Goal: Task Accomplishment & Management: Use online tool/utility

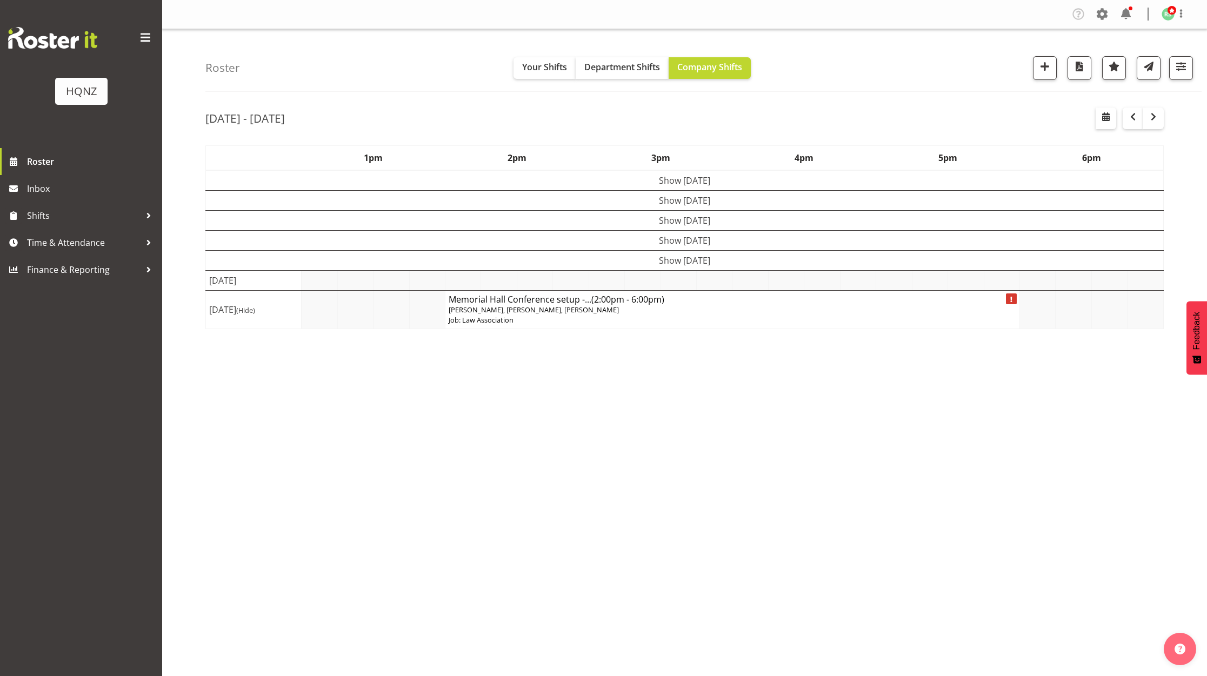
click at [655, 319] on p "Job: Law Association" at bounding box center [733, 320] width 568 height 10
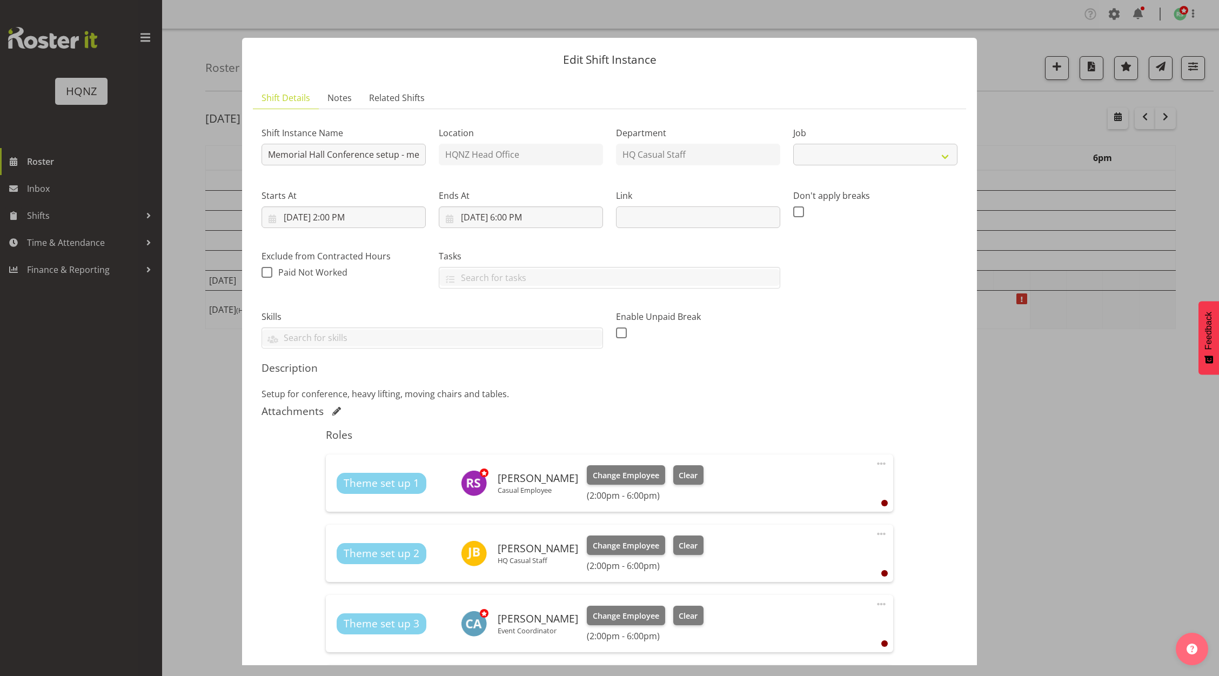
select select "10645"
click at [1079, 400] on div at bounding box center [609, 338] width 1219 height 676
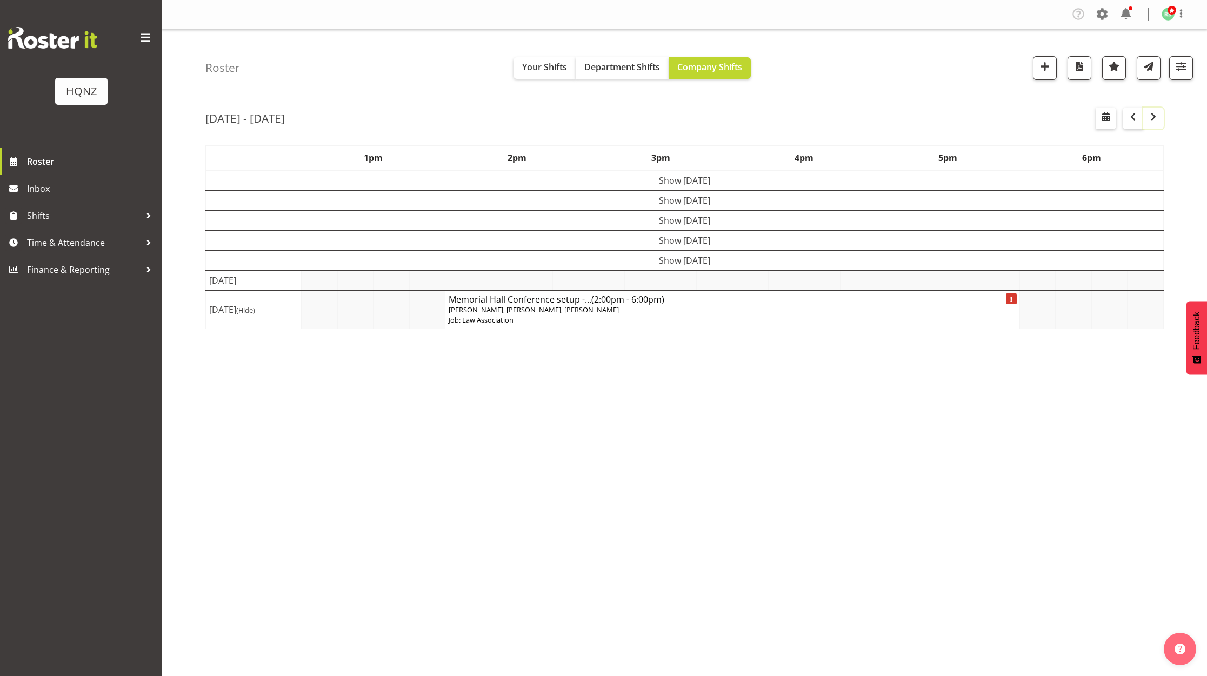
click at [1158, 121] on span "button" at bounding box center [1153, 116] width 13 height 13
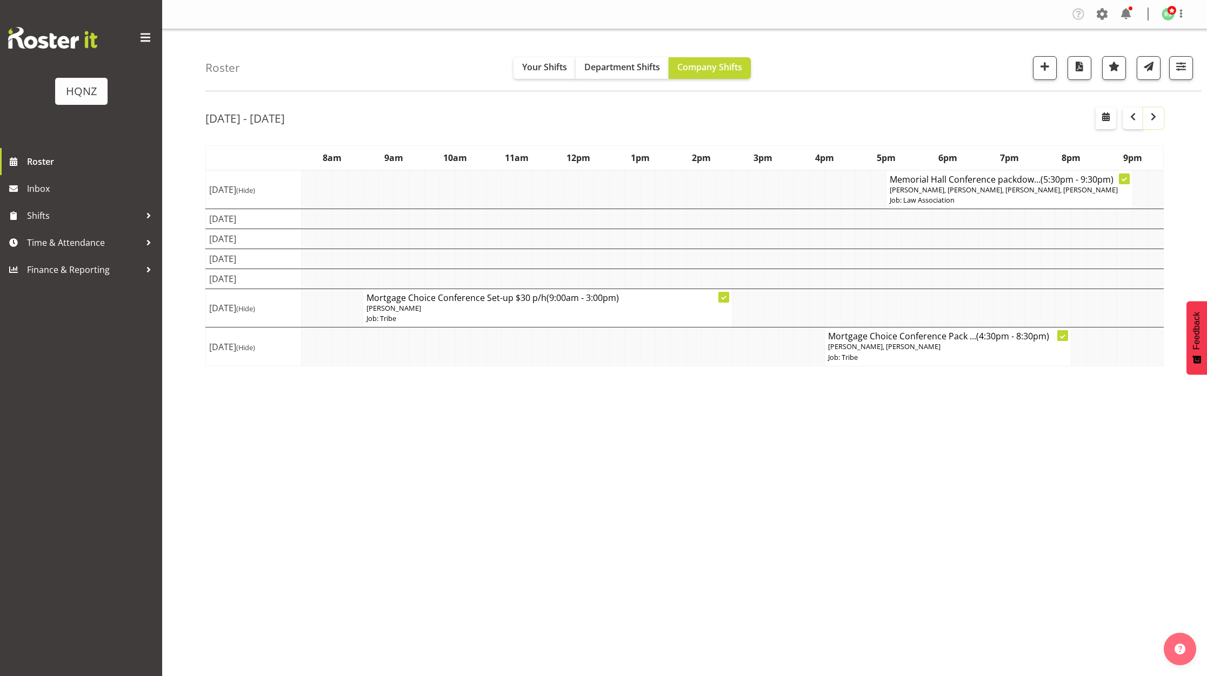
click at [1158, 117] on span "button" at bounding box center [1153, 116] width 13 height 13
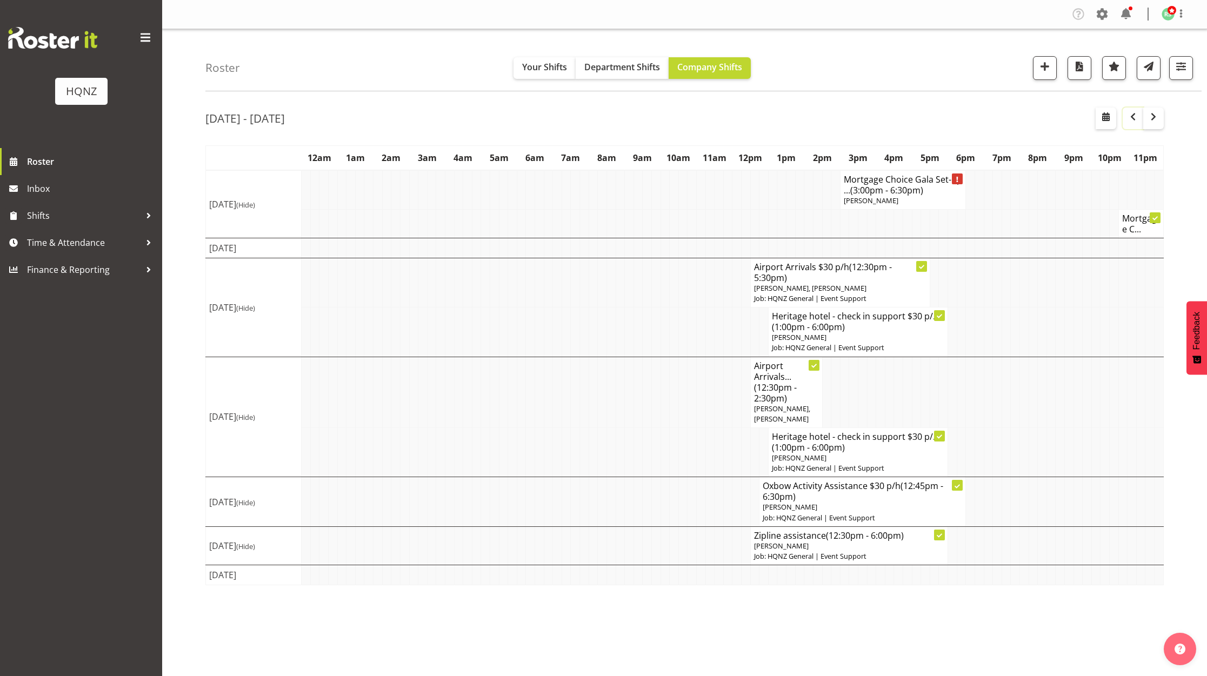
click at [1126, 118] on button "button" at bounding box center [1133, 119] width 21 height 22
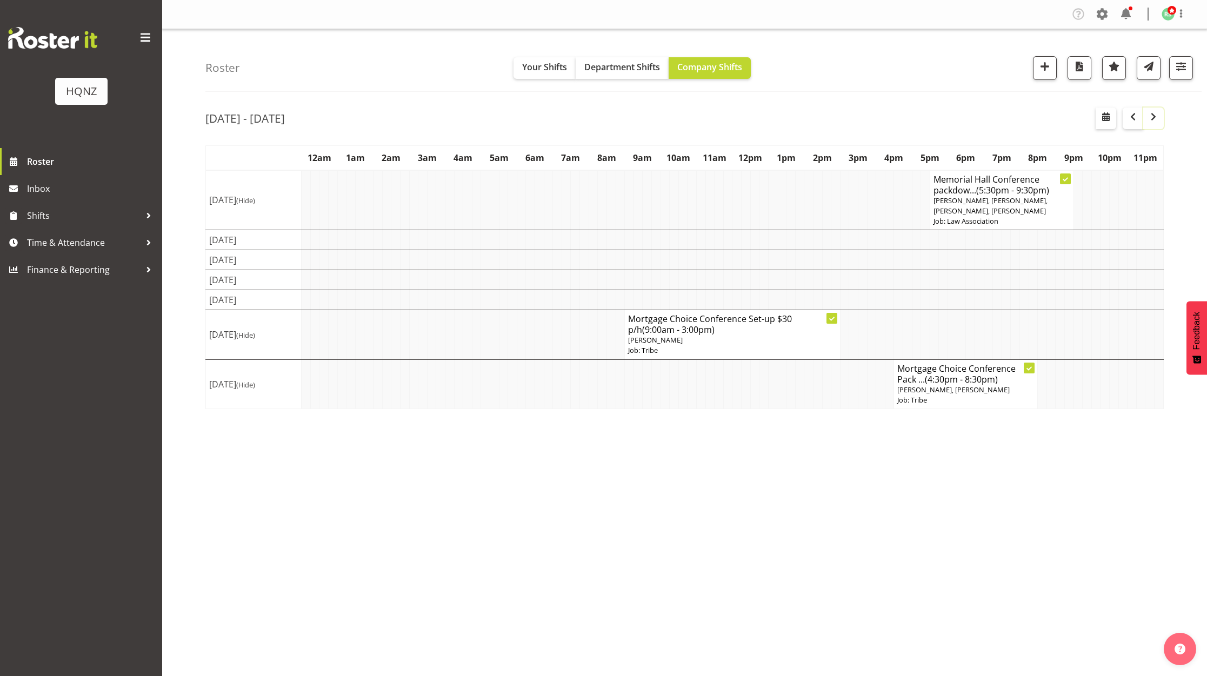
click at [1156, 112] on span "button" at bounding box center [1153, 116] width 13 height 13
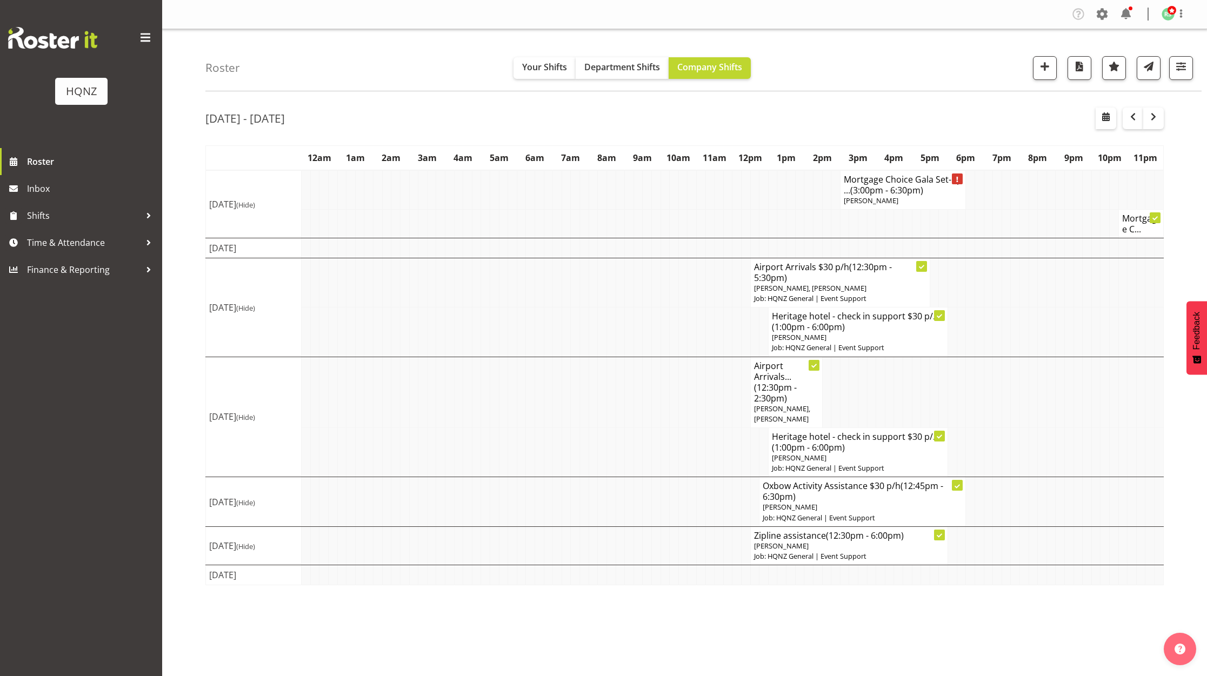
click at [898, 196] on span "[PERSON_NAME]" at bounding box center [871, 201] width 55 height 10
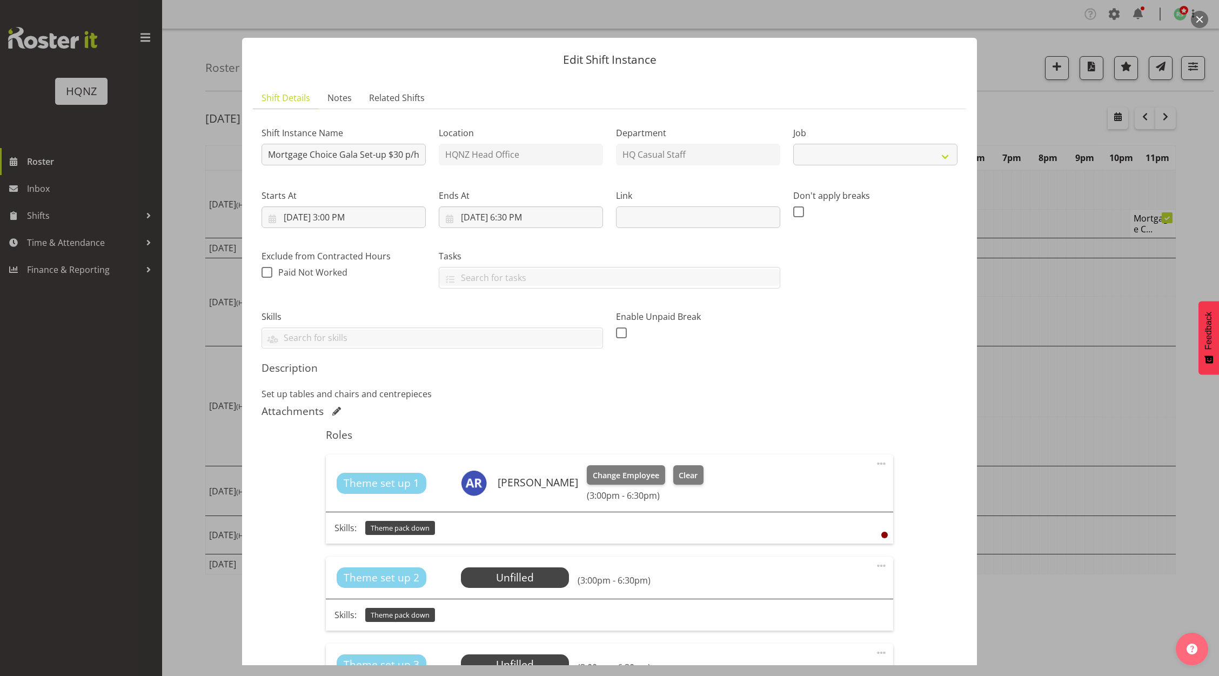
select select "10768"
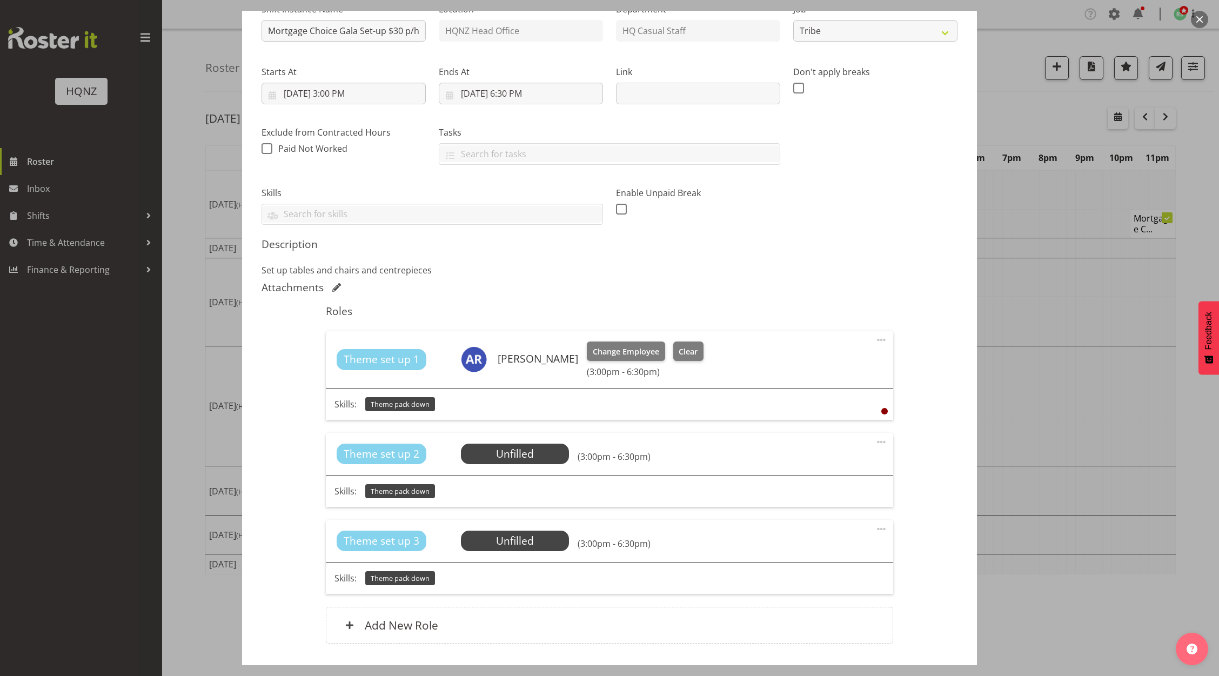
click at [1039, 341] on div at bounding box center [609, 338] width 1219 height 676
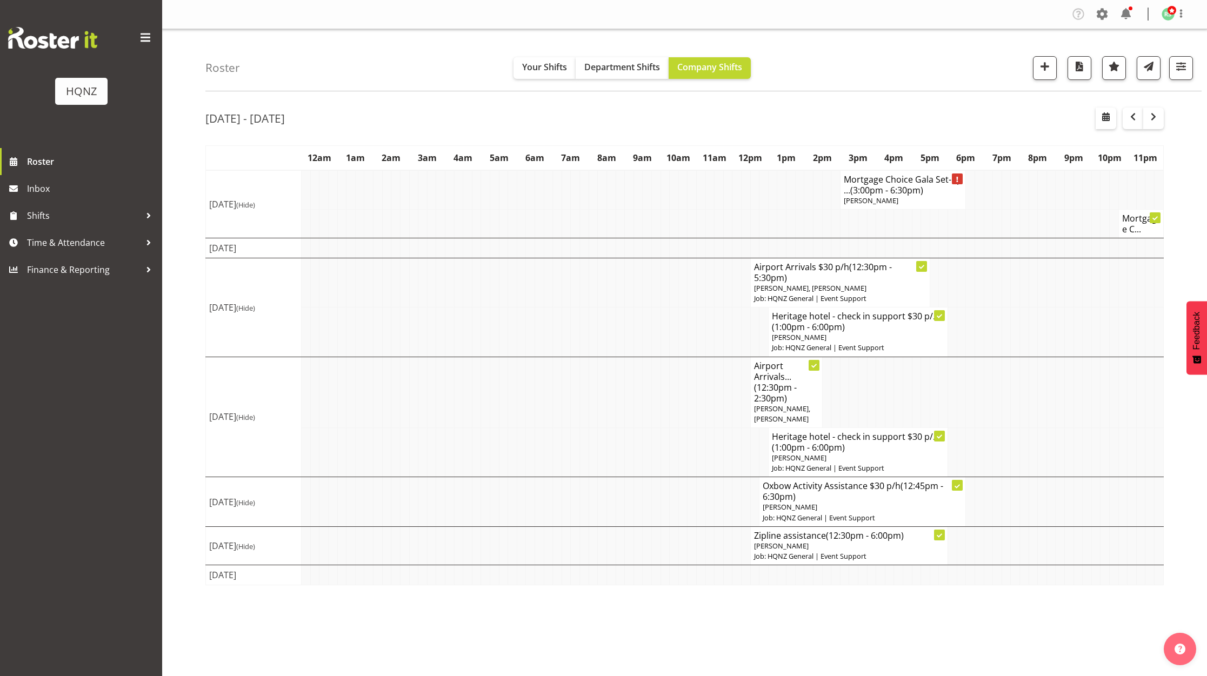
click at [1134, 225] on h4 "Mortgage C..." at bounding box center [1141, 224] width 38 height 22
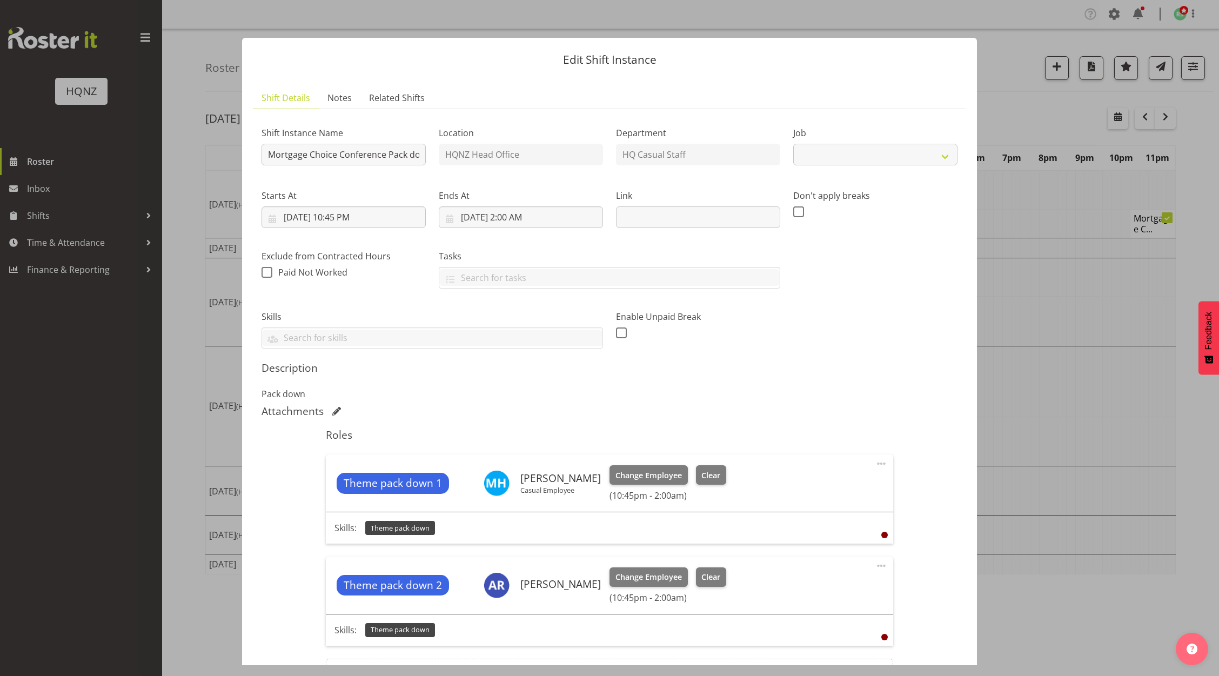
select select "10768"
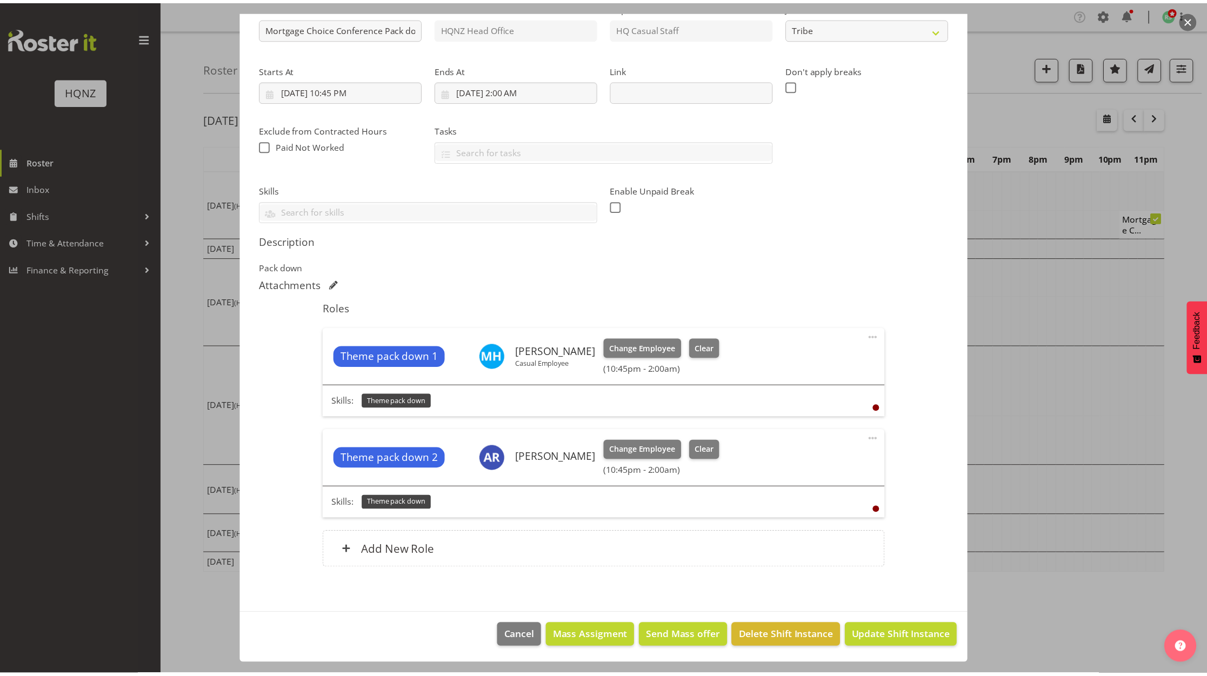
scroll to position [0, 0]
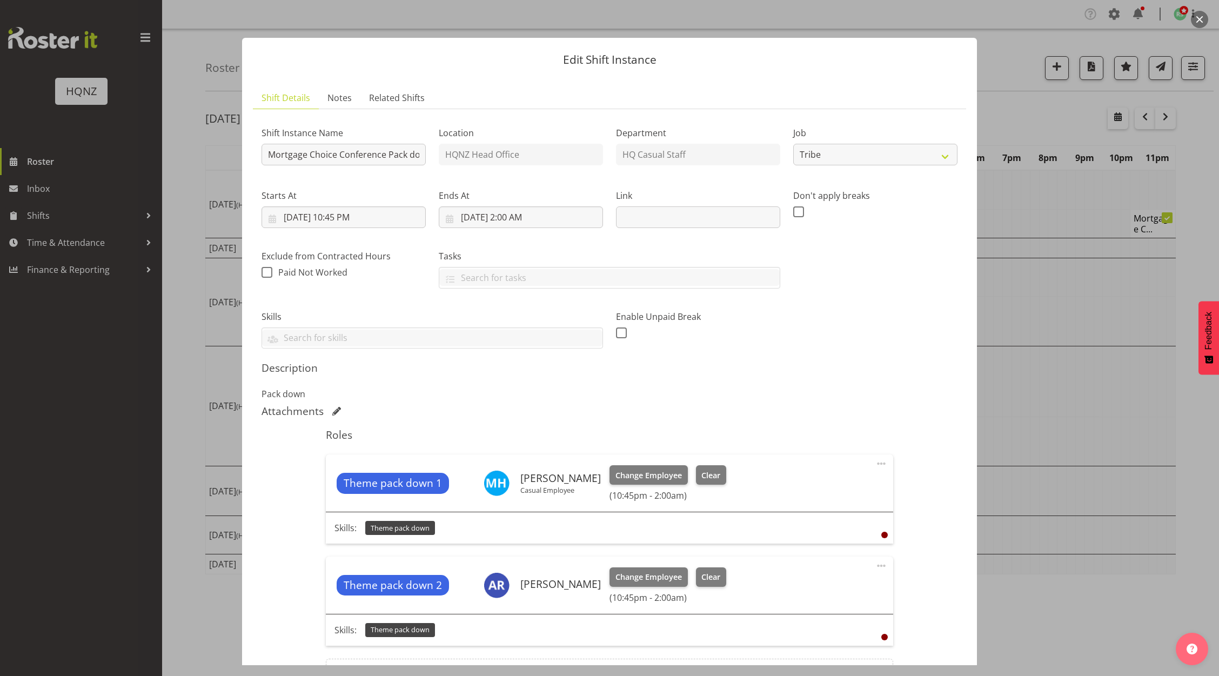
click at [1055, 339] on div at bounding box center [609, 338] width 1219 height 676
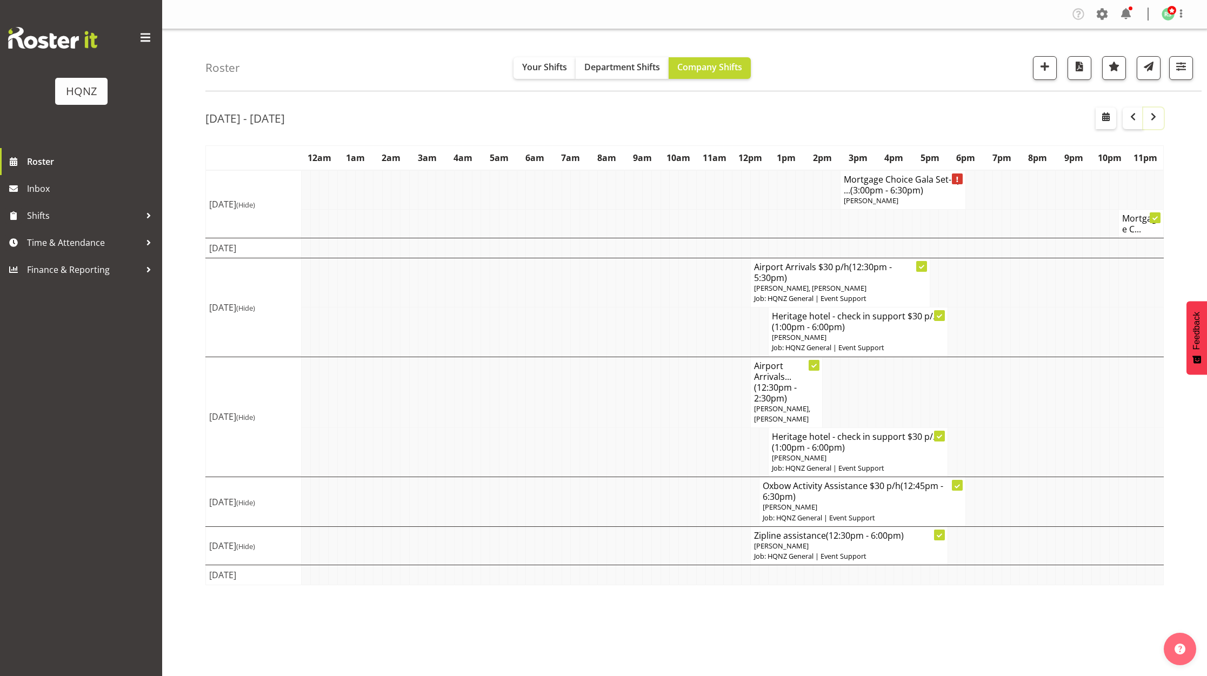
click at [1153, 121] on span "button" at bounding box center [1153, 116] width 13 height 13
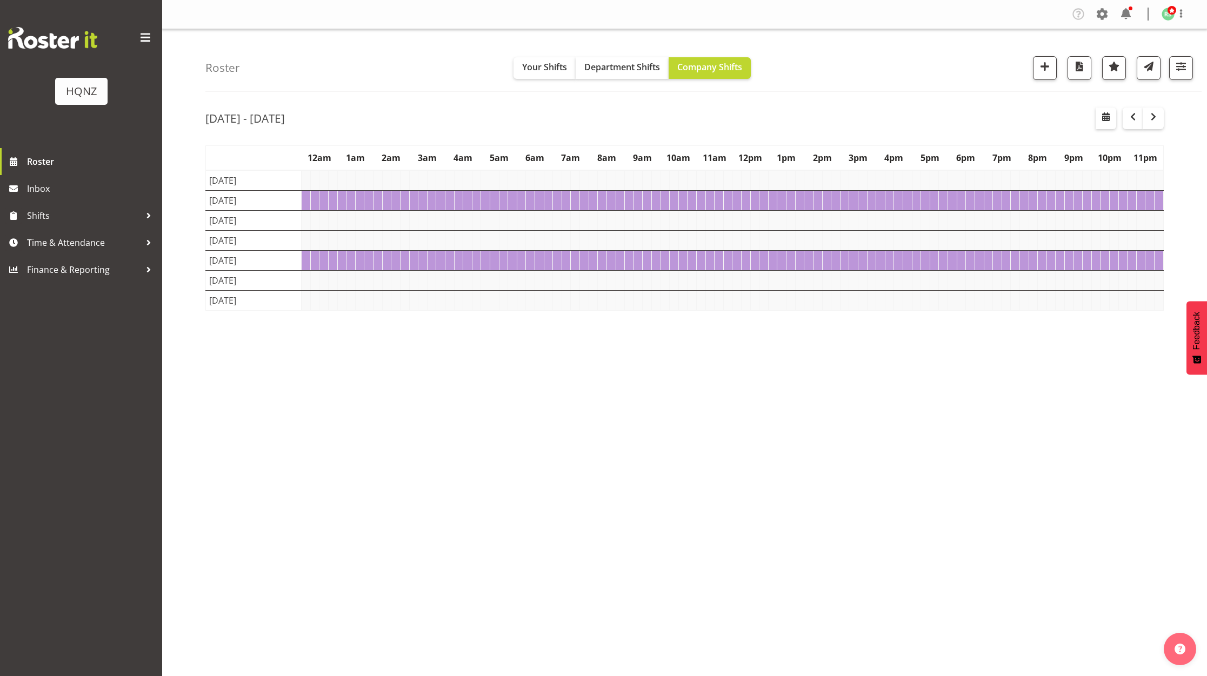
click at [393, 332] on div "[DATE] - [DATE] [DATE] - [DATE] [DATE] Day Week Fortnight Month calendar Month …" at bounding box center [706, 315] width 1002 height 432
click at [1154, 118] on span "button" at bounding box center [1153, 116] width 13 height 13
